Goal: Task Accomplishment & Management: Manage account settings

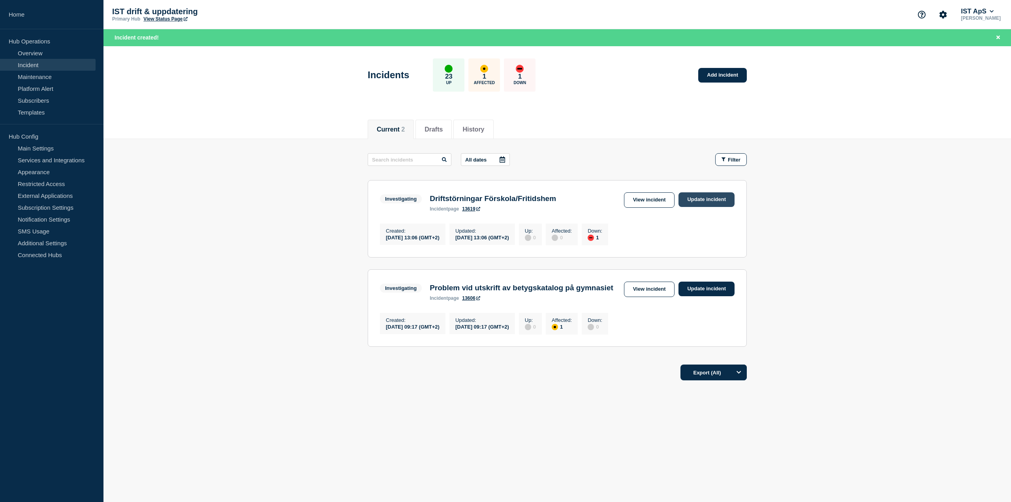
click at [708, 198] on link "Update incident" at bounding box center [707, 199] width 56 height 15
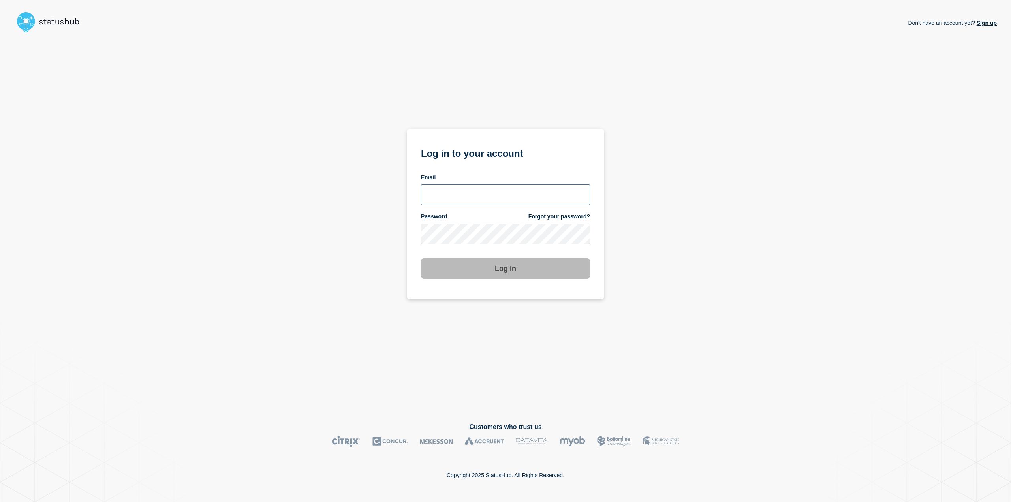
type input "adis.handzic@ist.com"
click at [490, 268] on button "Log in" at bounding box center [505, 268] width 169 height 21
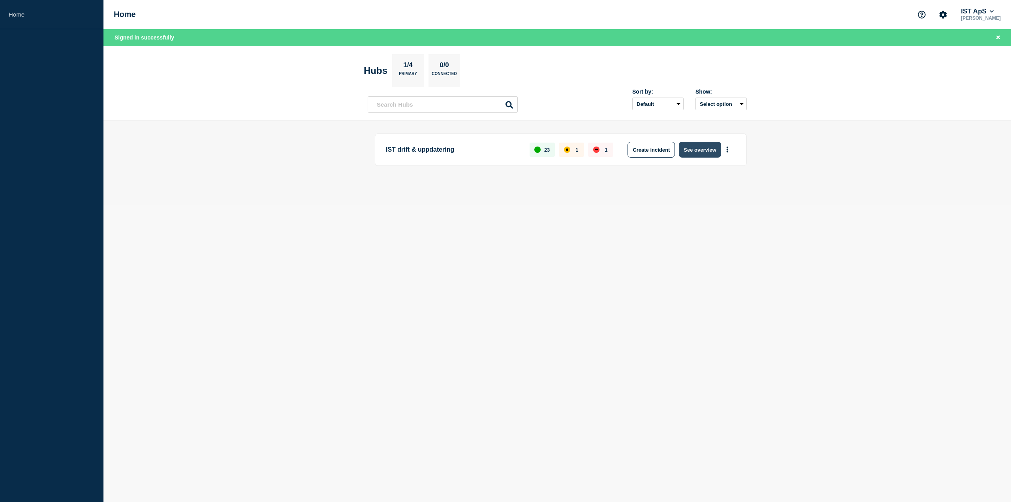
click at [689, 151] on button "See overview" at bounding box center [700, 150] width 42 height 16
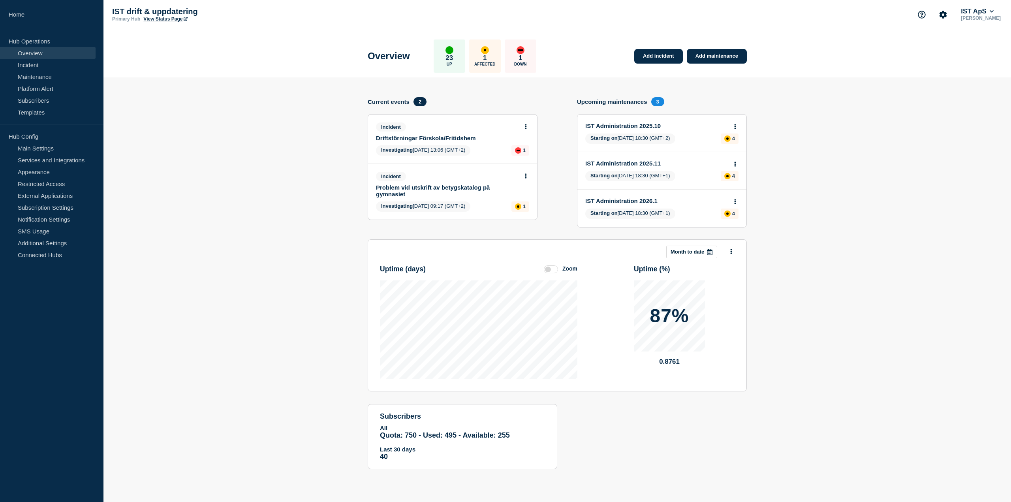
click at [526, 126] on icon at bounding box center [526, 126] width 2 height 5
click at [524, 154] on link "Update incident" at bounding box center [526, 156] width 38 height 6
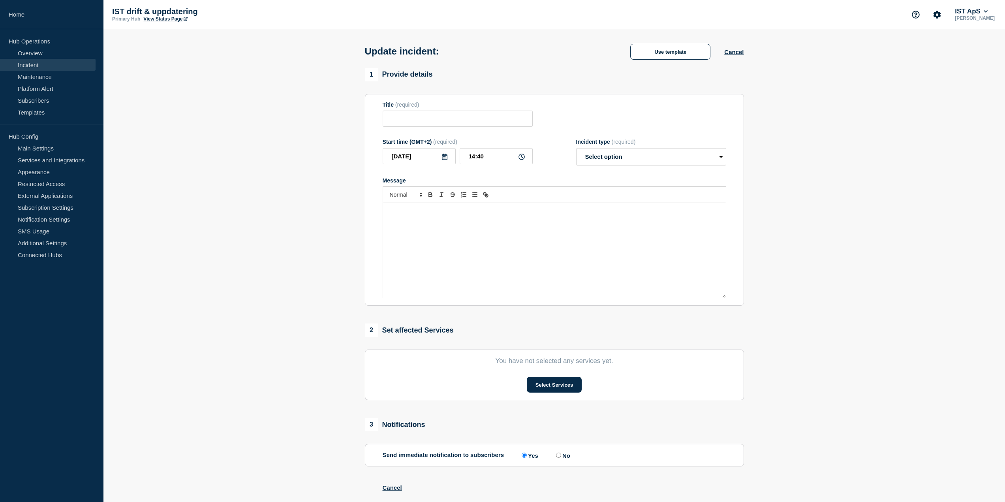
type input "Driftstörningar Förskola/Fritidshem"
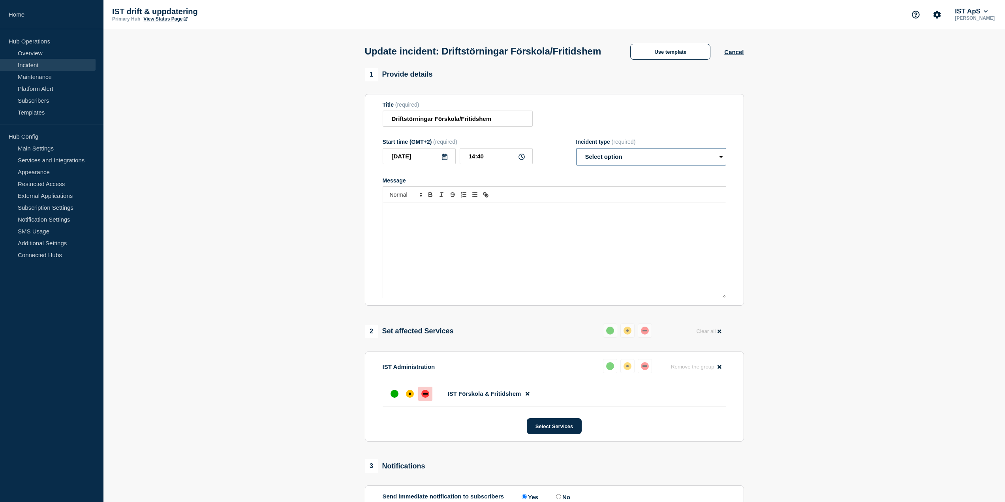
click at [621, 166] on select "Select option Investigating Identified Monitoring Resolved" at bounding box center [651, 156] width 150 height 17
select select "resolved"
click at [576, 163] on select "Select option Investigating Identified Monitoring Resolved" at bounding box center [651, 156] width 150 height 17
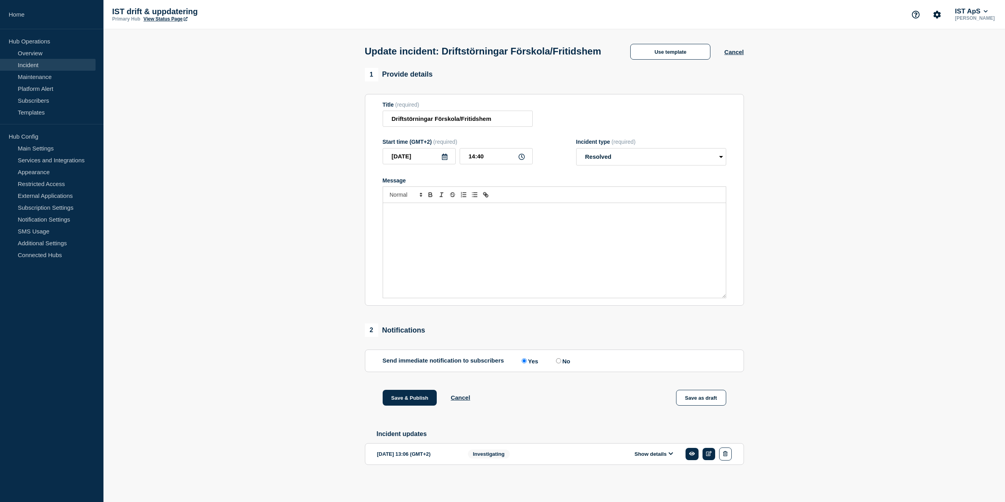
click at [540, 292] on div "Message" at bounding box center [554, 250] width 343 height 95
click at [407, 398] on button "Save & Publish" at bounding box center [410, 398] width 55 height 16
